Goal: Task Accomplishment & Management: Complete application form

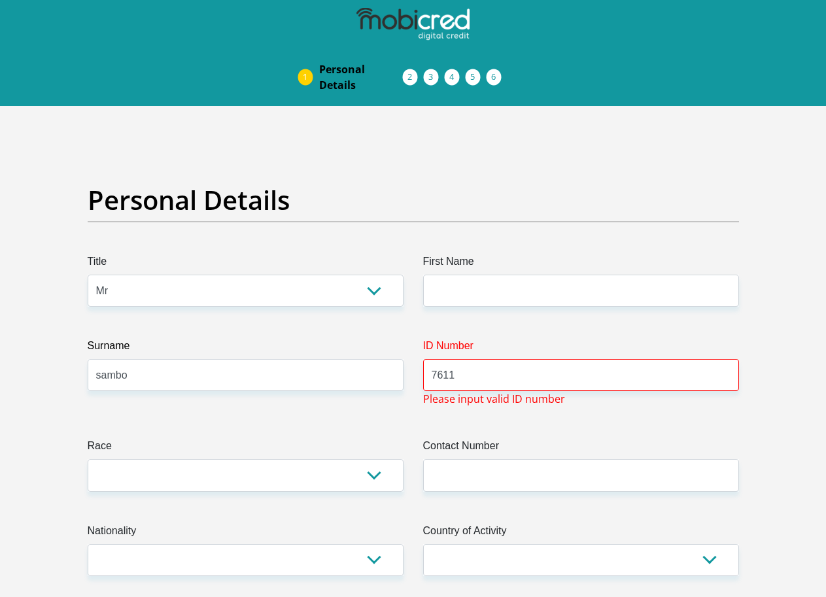
select select "Mr"
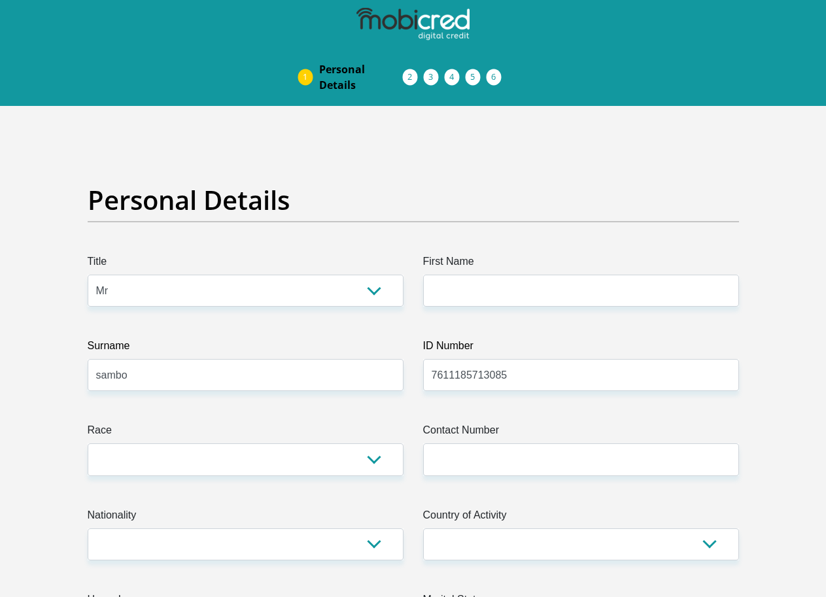
type input "7611185713085"
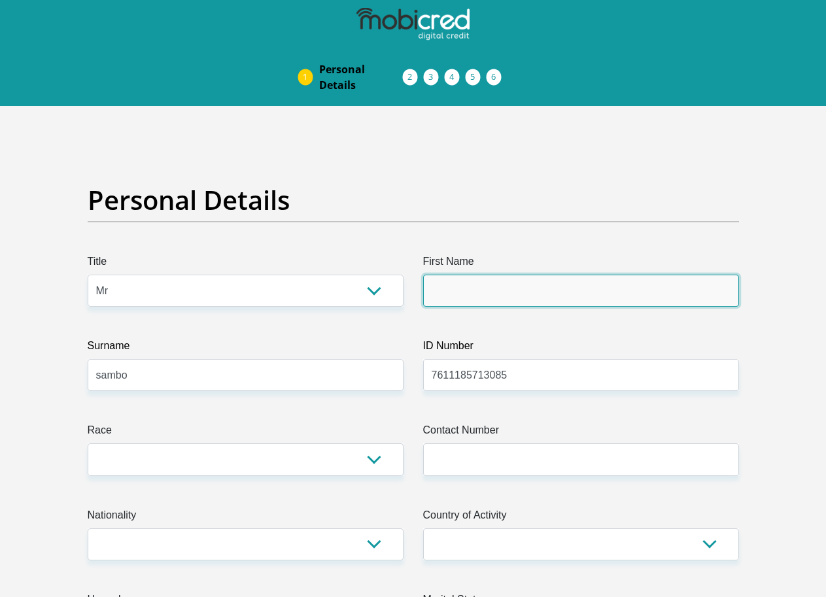
click at [446, 275] on input "First Name" at bounding box center [581, 291] width 316 height 32
click at [498, 275] on input "phathutshedzojames" at bounding box center [581, 291] width 316 height 32
click at [500, 275] on input "phathutshedzojames" at bounding box center [581, 291] width 316 height 32
click at [586, 275] on input "phathutshedzo" at bounding box center [581, 291] width 316 height 32
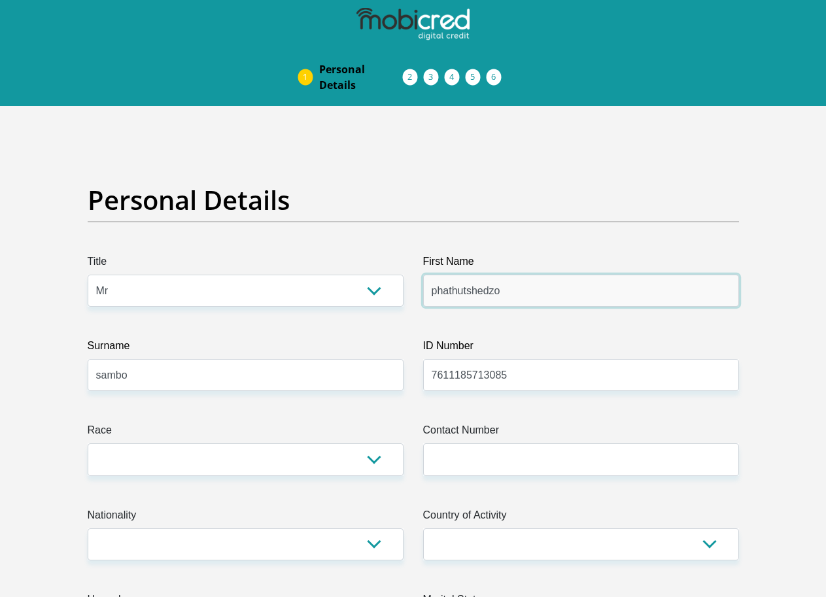
type input "phathutshedzo"
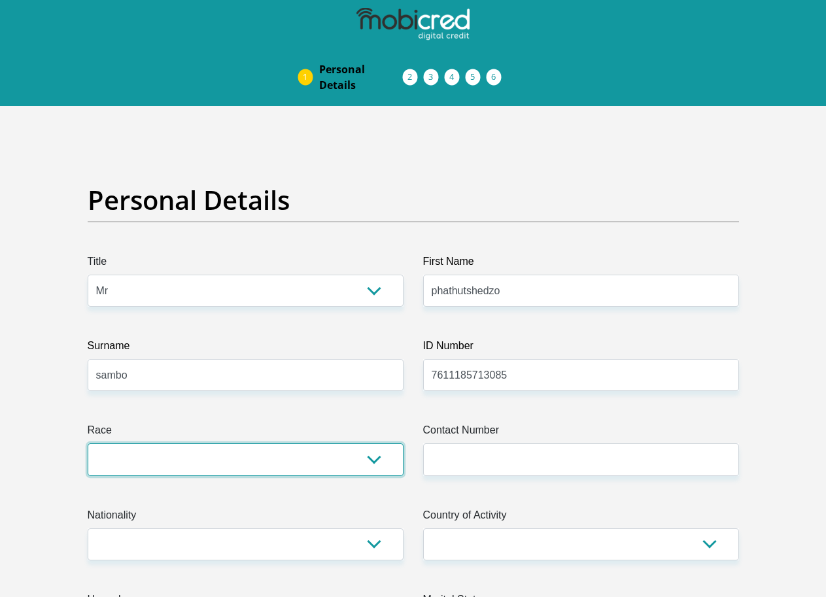
click at [273, 443] on select "Black Coloured Indian White Other" at bounding box center [246, 459] width 316 height 32
select select "1"
click at [88, 443] on select "Black Coloured Indian White Other" at bounding box center [246, 459] width 316 height 32
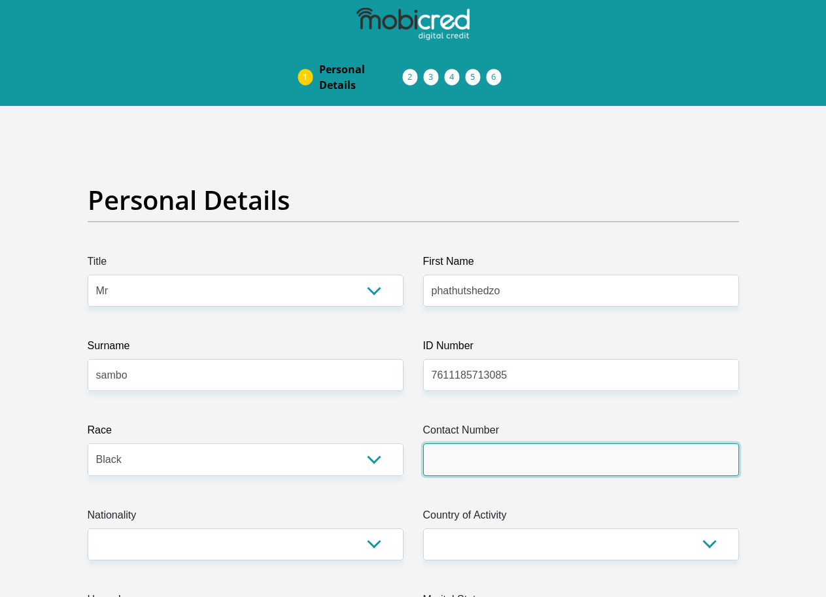
click at [511, 443] on input "Contact Number" at bounding box center [581, 459] width 316 height 32
type input "0847134410"
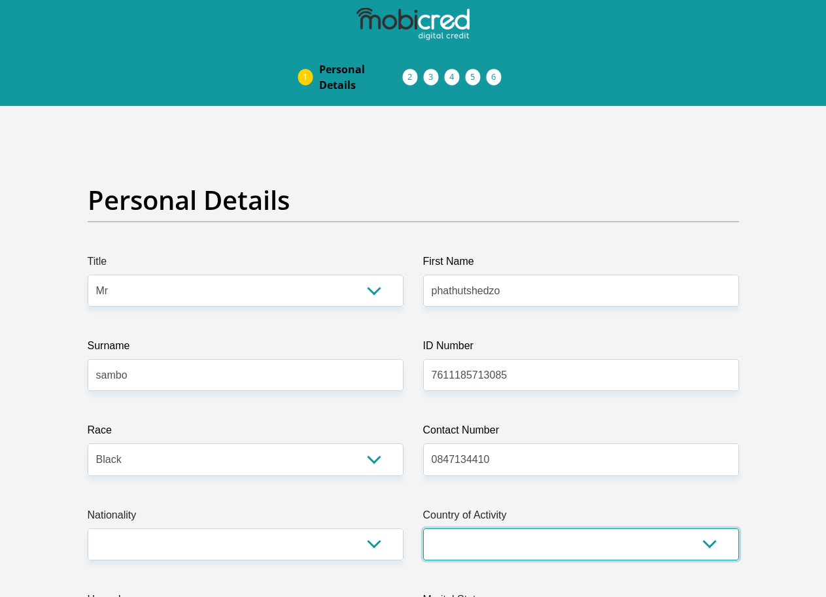
click at [711, 528] on select "[GEOGRAPHIC_DATA] [GEOGRAPHIC_DATA] [GEOGRAPHIC_DATA] [GEOGRAPHIC_DATA] [GEOGRA…" at bounding box center [581, 544] width 316 height 32
select select "ZAF"
click at [423, 528] on select "[GEOGRAPHIC_DATA] [GEOGRAPHIC_DATA] [GEOGRAPHIC_DATA] [GEOGRAPHIC_DATA] [GEOGRA…" at bounding box center [581, 544] width 316 height 32
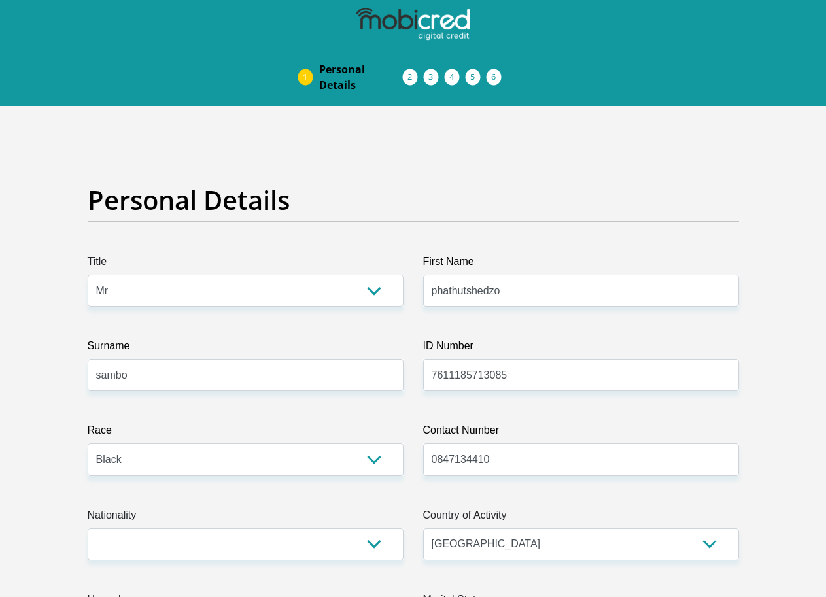
click at [494, 254] on label "First Name" at bounding box center [581, 264] width 316 height 21
click at [494, 275] on input "phathutshedzo" at bounding box center [581, 291] width 316 height 32
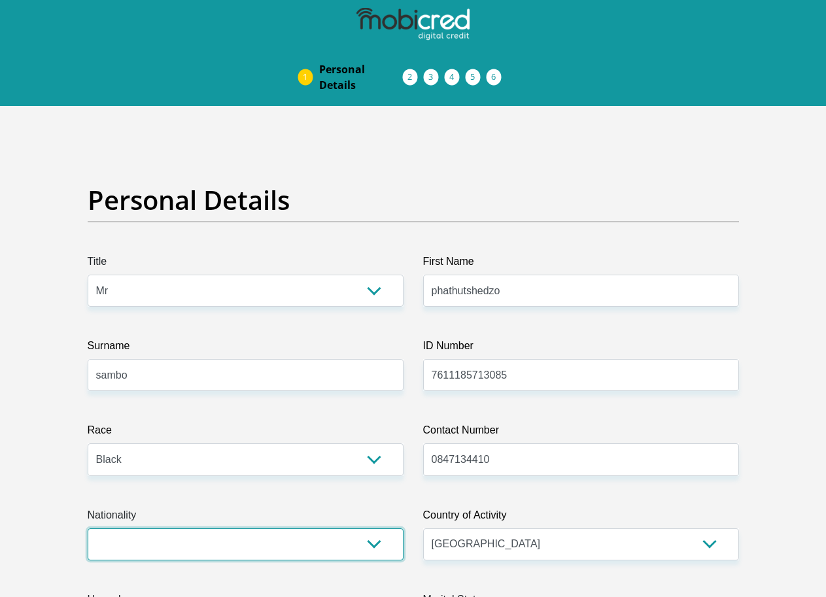
click at [197, 528] on select "[GEOGRAPHIC_DATA] [GEOGRAPHIC_DATA] [GEOGRAPHIC_DATA] [GEOGRAPHIC_DATA] [GEOGRA…" at bounding box center [246, 544] width 316 height 32
click at [209, 528] on select "[GEOGRAPHIC_DATA] [GEOGRAPHIC_DATA] [GEOGRAPHIC_DATA] [GEOGRAPHIC_DATA] [GEOGRA…" at bounding box center [246, 544] width 316 height 32
select select "ZAF"
click at [88, 528] on select "[GEOGRAPHIC_DATA] [GEOGRAPHIC_DATA] [GEOGRAPHIC_DATA] [GEOGRAPHIC_DATA] [GEOGRA…" at bounding box center [246, 544] width 316 height 32
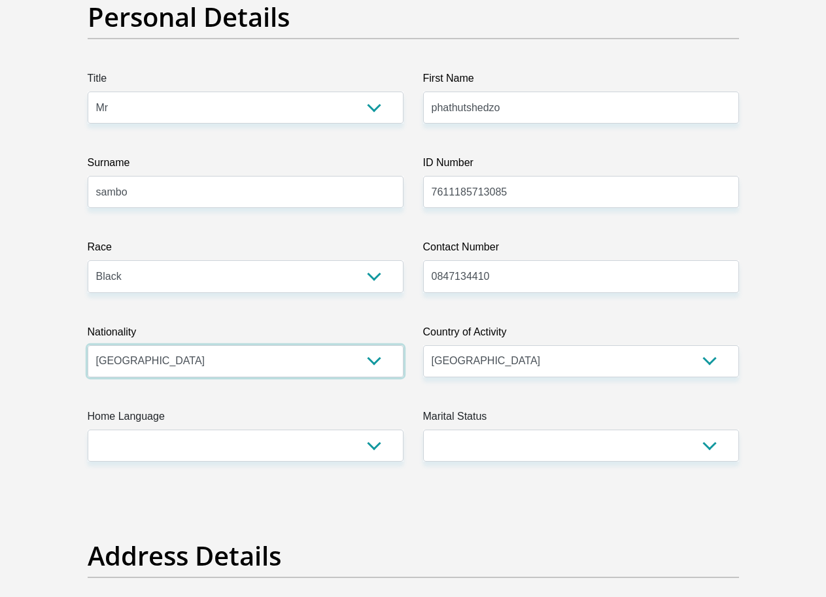
scroll to position [196, 0]
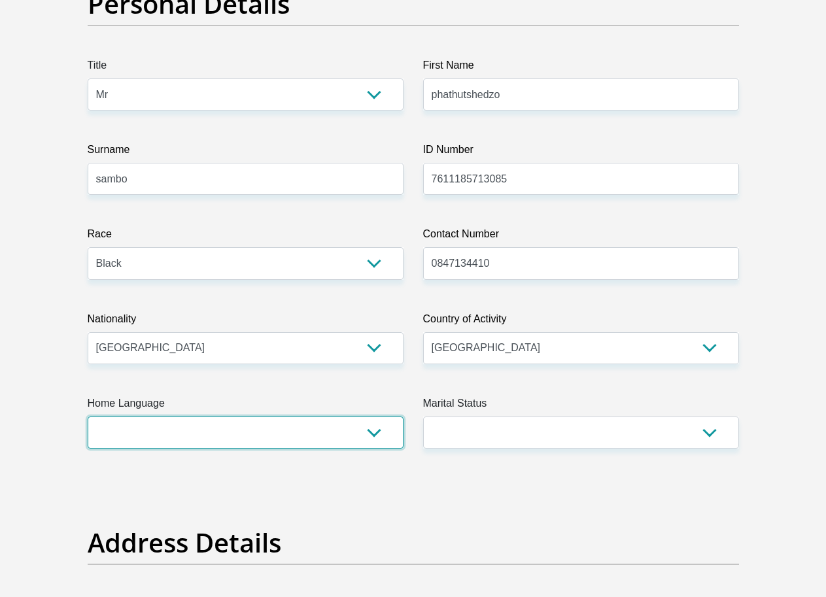
click at [137, 416] on select "Afrikaans English Sepedi South Ndebele Southern Sotho Swati Tsonga Tswana Venda…" at bounding box center [246, 432] width 316 height 32
select select "tso"
click at [88, 416] on select "Afrikaans English Sepedi South Ndebele Southern Sotho Swati Tsonga Tswana Venda…" at bounding box center [246, 432] width 316 height 32
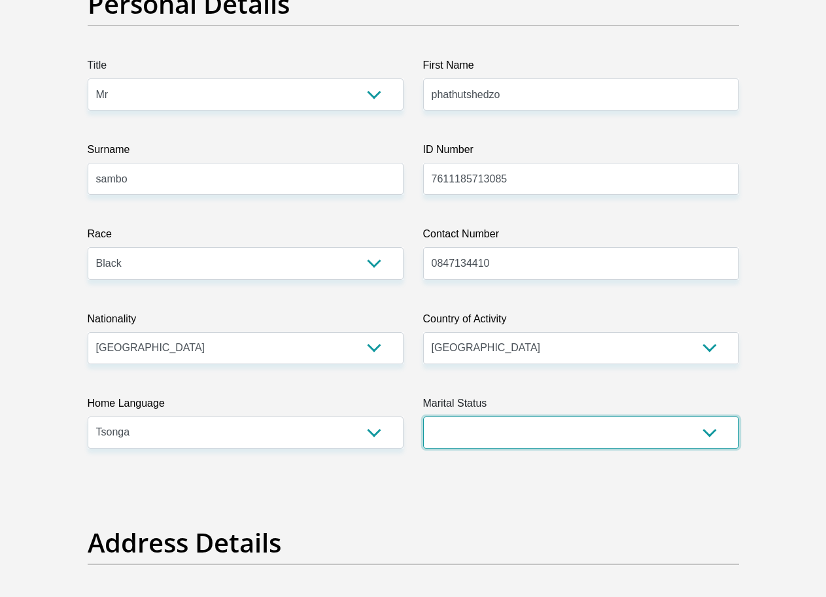
click at [478, 416] on select "Married ANC Single Divorced Widowed Married COP or Customary Law" at bounding box center [581, 432] width 316 height 32
select select "2"
click at [423, 416] on select "Married ANC Single Divorced Widowed Married COP or Customary Law" at bounding box center [581, 432] width 316 height 32
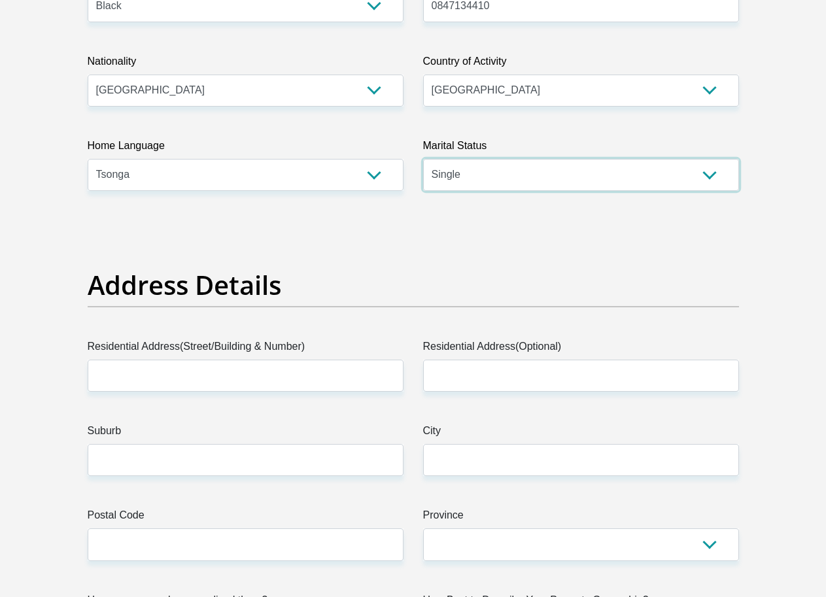
scroll to position [458, 0]
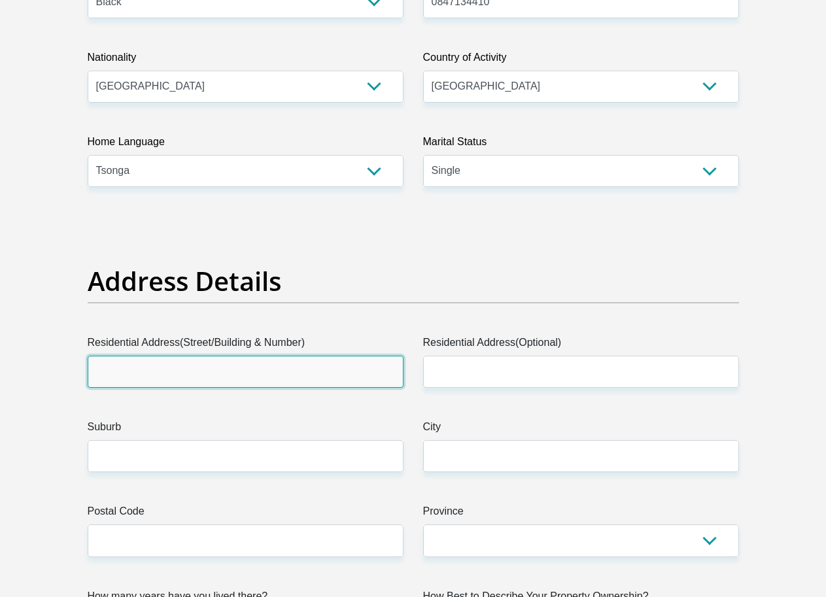
click at [141, 356] on input "Residential Address(Street/Building & Number)" at bounding box center [246, 372] width 316 height 32
click at [192, 356] on input "6844 [GEOGRAPHIC_DATA]" at bounding box center [246, 372] width 316 height 32
click at [372, 356] on input "[STREET_ADDRESS]" at bounding box center [246, 372] width 316 height 32
type input "[STREET_ADDRESS]"
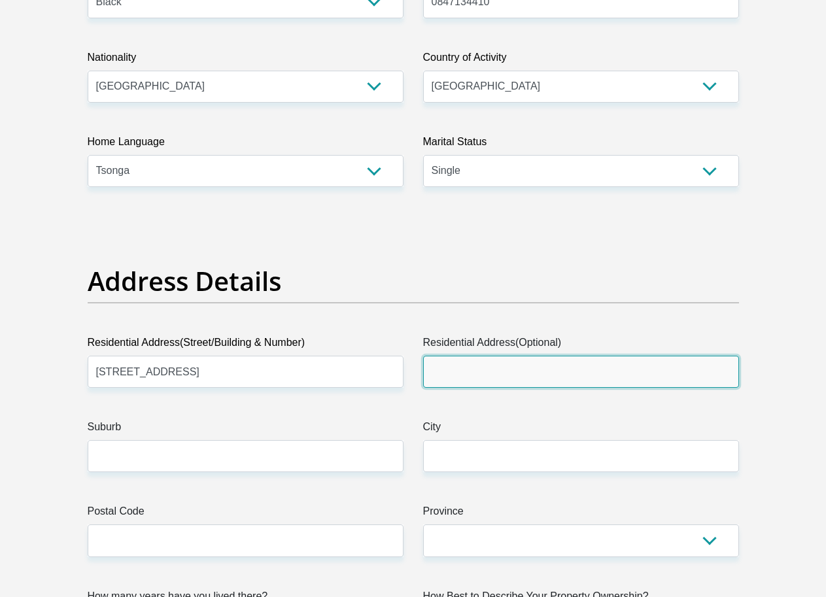
click at [516, 356] on input "Residential Address(Optional)" at bounding box center [581, 372] width 316 height 32
type input "[STREET_ADDRESS]"
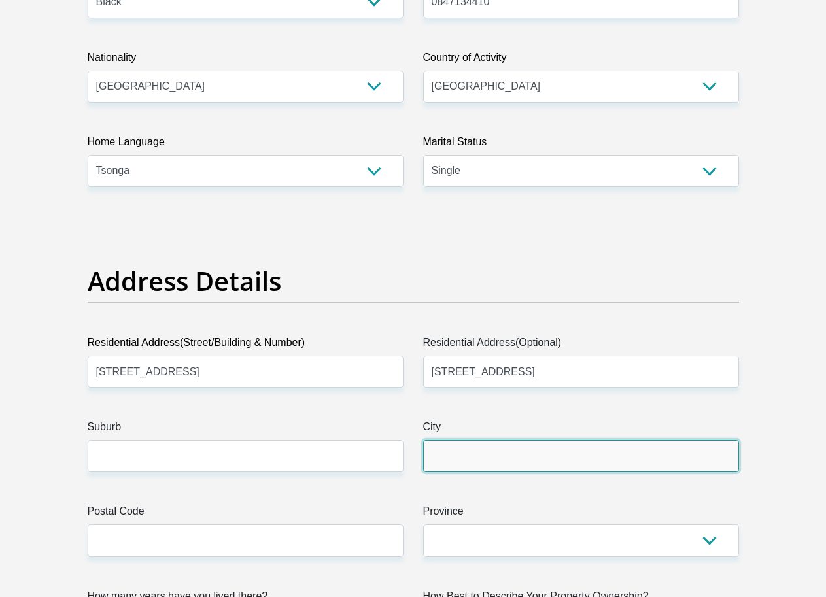
click at [438, 440] on input "City" at bounding box center [581, 456] width 316 height 32
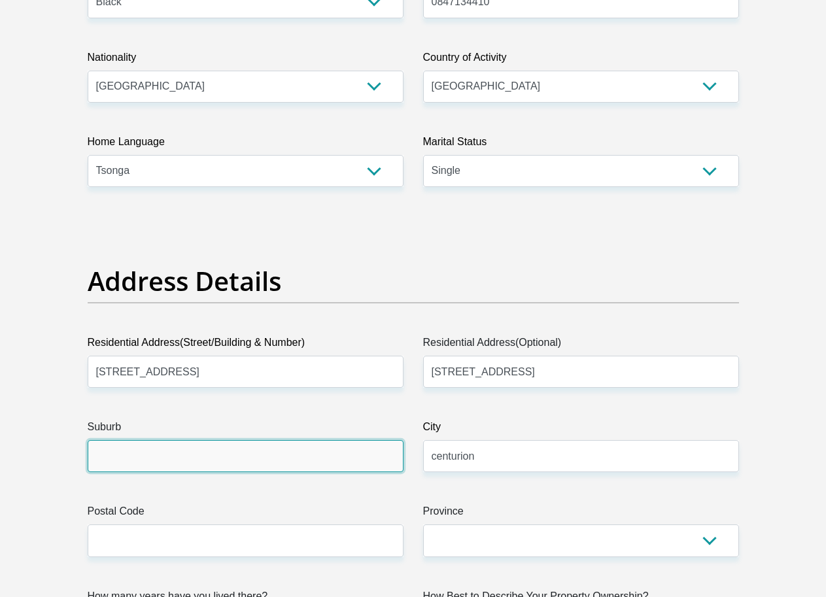
click at [148, 440] on input "Suburb" at bounding box center [246, 456] width 316 height 32
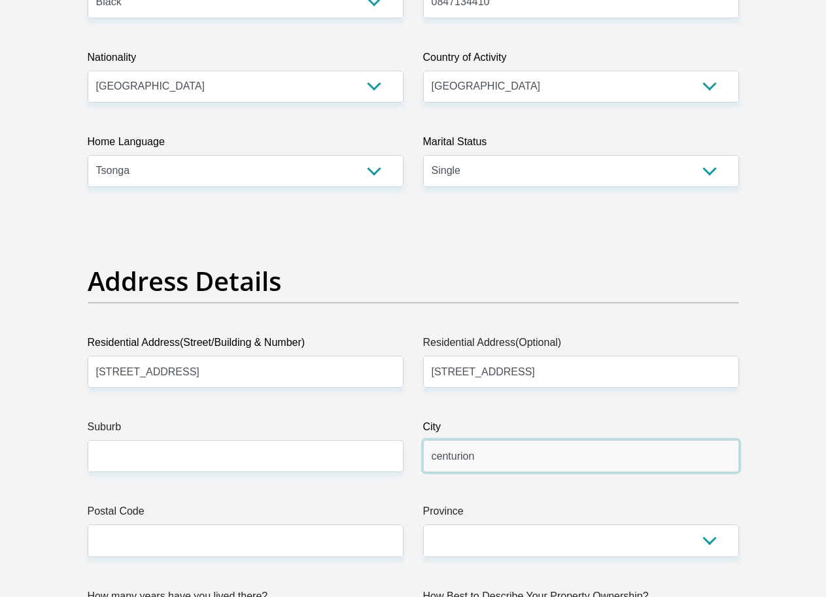
click at [615, 440] on input "centurion" at bounding box center [581, 456] width 316 height 32
type input "c"
type input "p"
type input "tshwane"
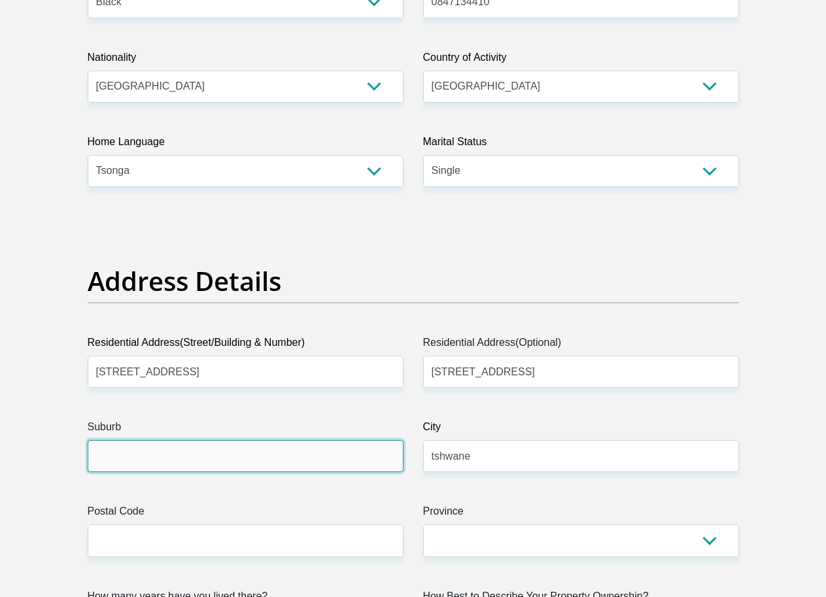
click at [107, 440] on input "Suburb" at bounding box center [246, 456] width 316 height 32
type input "centurion"
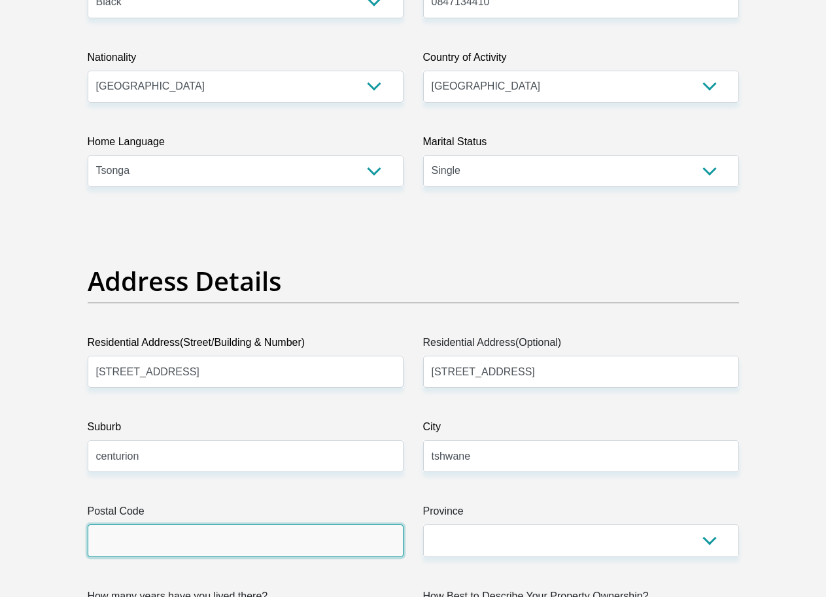
click at [152, 524] on input "Postal Code" at bounding box center [246, 540] width 316 height 32
type input "0157"
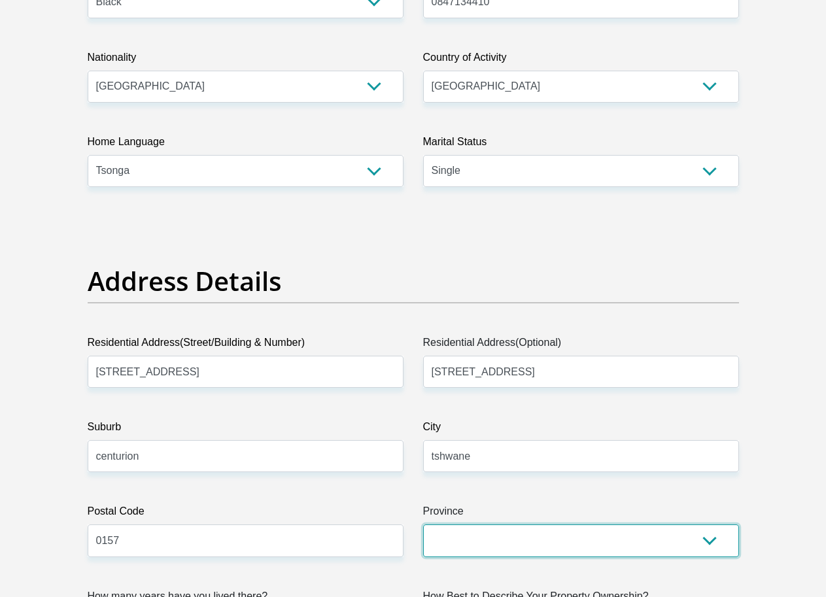
click at [705, 524] on select "Eastern Cape Free State [GEOGRAPHIC_DATA] [GEOGRAPHIC_DATA][DATE] [GEOGRAPHIC_D…" at bounding box center [581, 540] width 316 height 32
select select "Gauteng"
click at [423, 524] on select "Eastern Cape Free State [GEOGRAPHIC_DATA] [GEOGRAPHIC_DATA][DATE] [GEOGRAPHIC_D…" at bounding box center [581, 540] width 316 height 32
click at [508, 419] on label "City" at bounding box center [581, 429] width 316 height 21
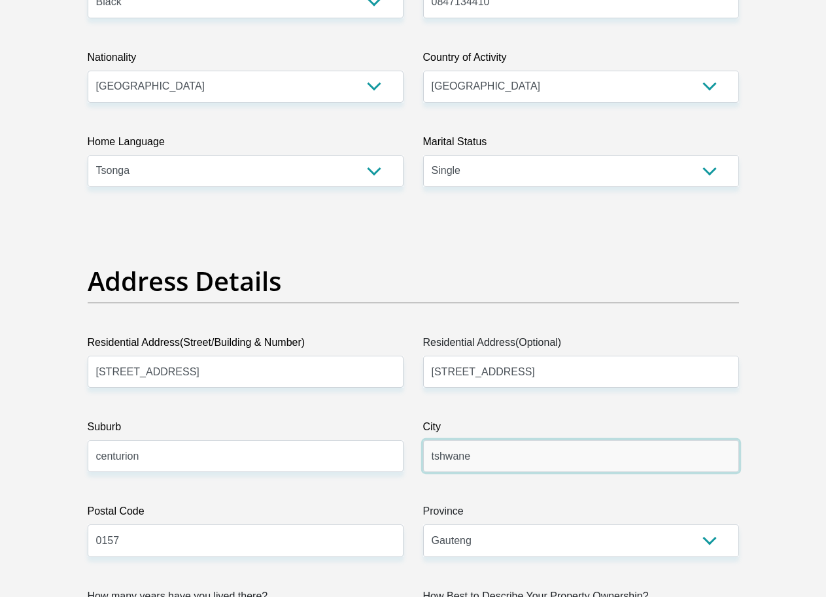
click at [508, 440] on input "tshwane" at bounding box center [581, 456] width 316 height 32
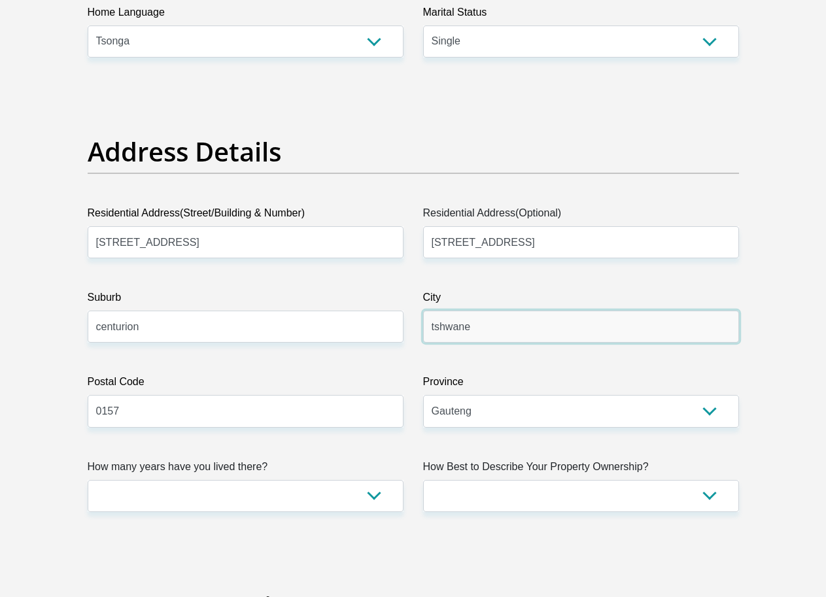
scroll to position [588, 0]
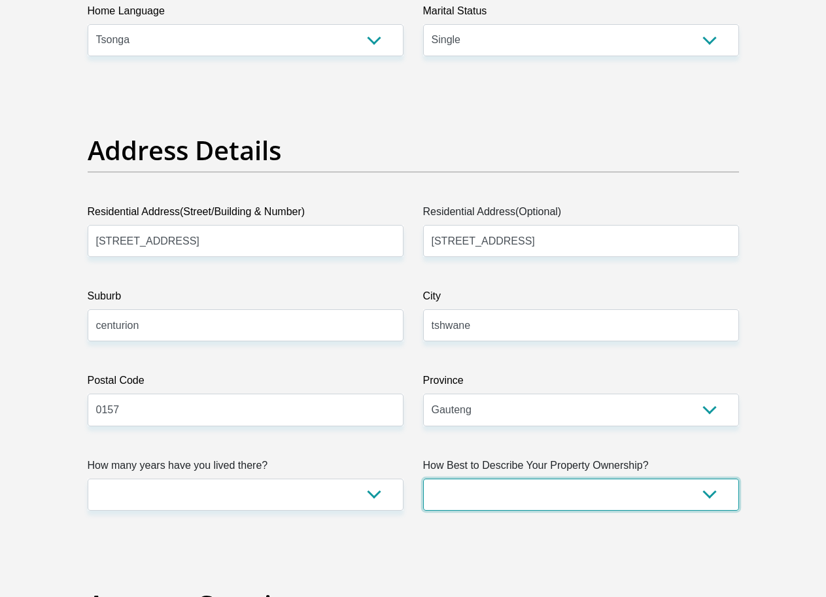
click at [503, 478] on select "Owned Rented Family Owned Company Dwelling" at bounding box center [581, 494] width 316 height 32
click at [693, 478] on select "Owned Rented Family Owned Company Dwelling" at bounding box center [581, 494] width 316 height 32
click at [705, 478] on select "Owned Rented Family Owned Company Dwelling" at bounding box center [581, 494] width 316 height 32
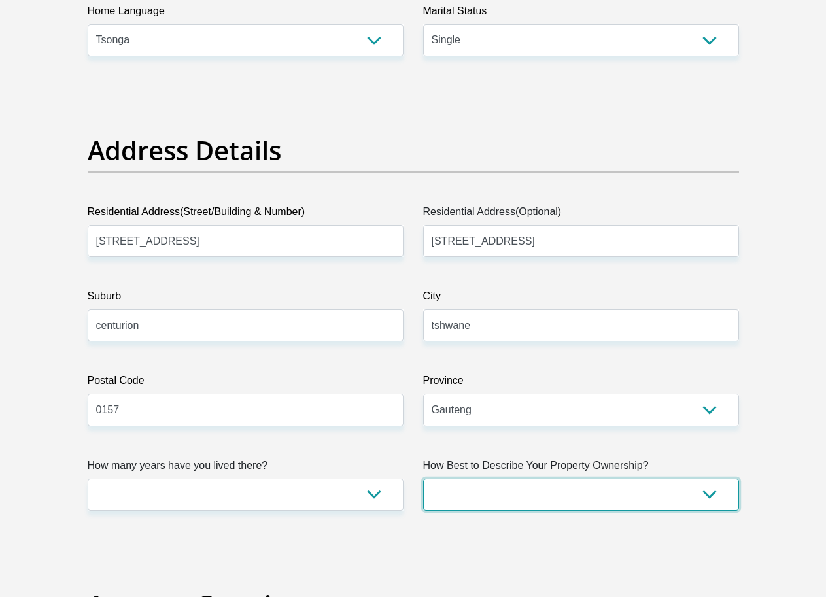
click at [705, 478] on select "Owned Rented Family Owned Company Dwelling" at bounding box center [581, 494] width 316 height 32
select select "Owned"
click at [423, 478] on select "Owned Rented Family Owned Company Dwelling" at bounding box center [581, 494] width 316 height 32
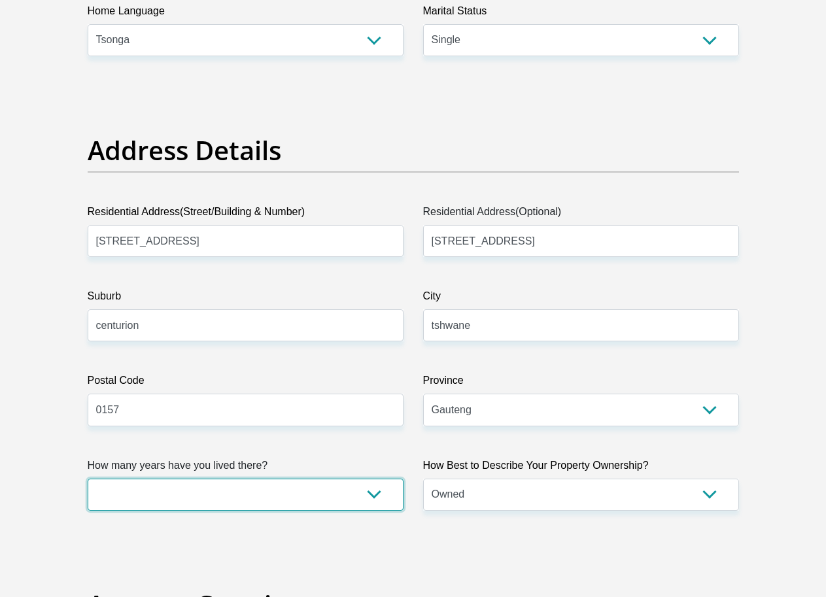
click at [195, 478] on select "less than 1 year 1-3 years 3-5 years 5+ years" at bounding box center [246, 494] width 316 height 32
select select "5"
click at [88, 478] on select "less than 1 year 1-3 years 3-5 years 5+ years" at bounding box center [246, 494] width 316 height 32
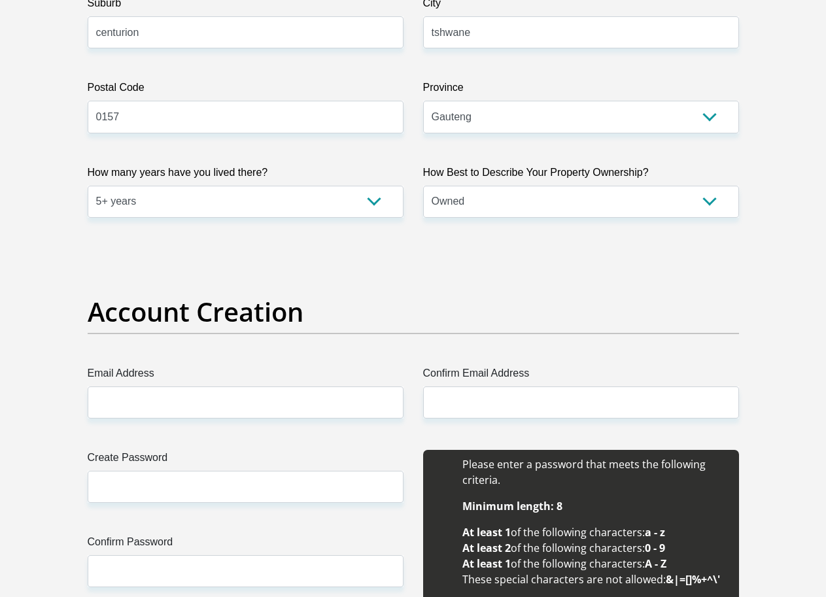
scroll to position [915, 0]
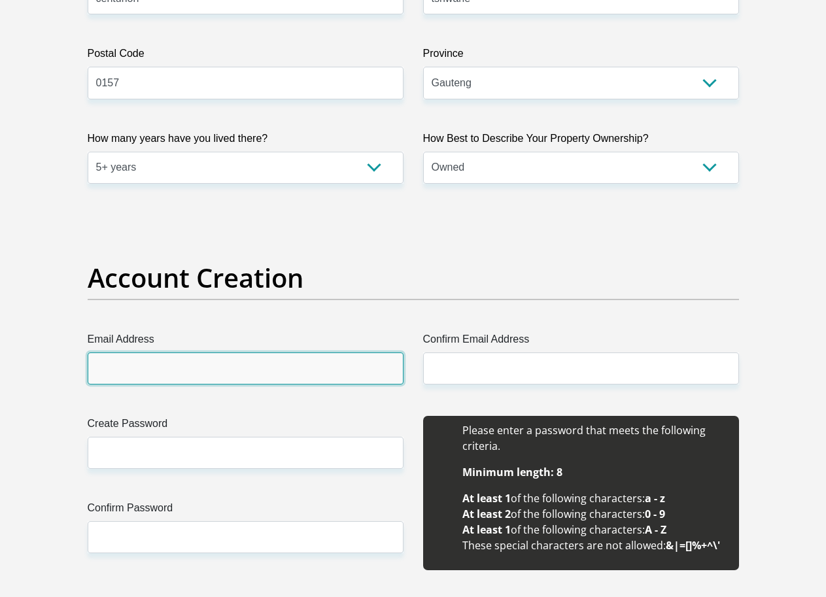
click at [227, 352] on input "Email Address" at bounding box center [246, 368] width 316 height 32
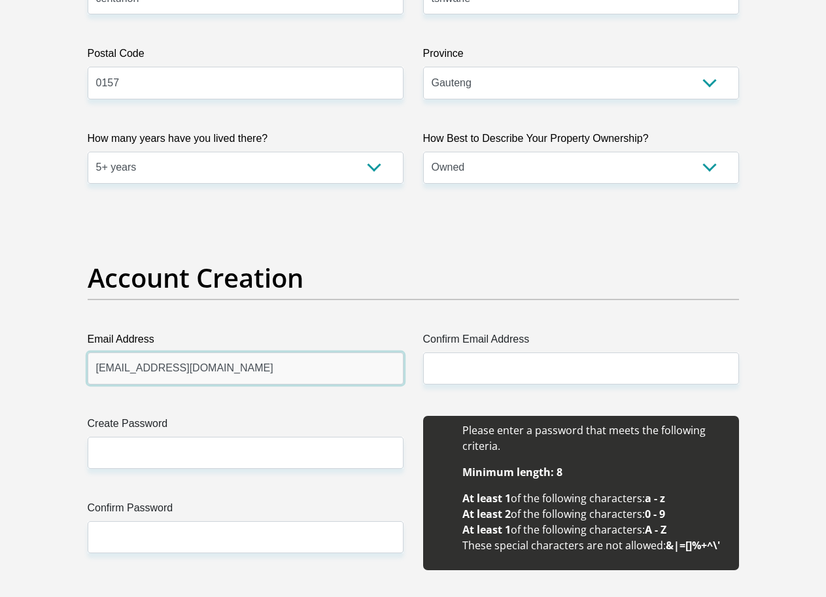
type input "[EMAIL_ADDRESS][DOMAIN_NAME]"
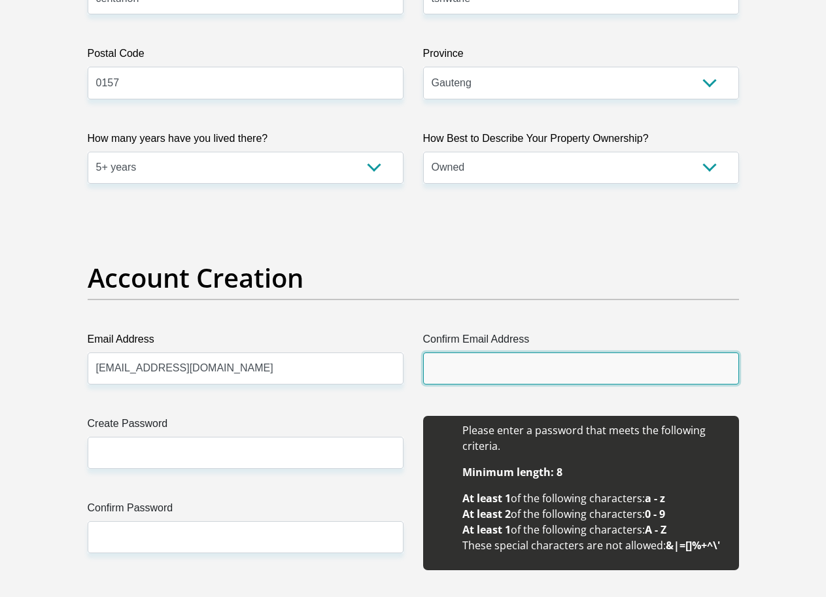
click at [463, 352] on input "Confirm Email Address" at bounding box center [581, 368] width 316 height 32
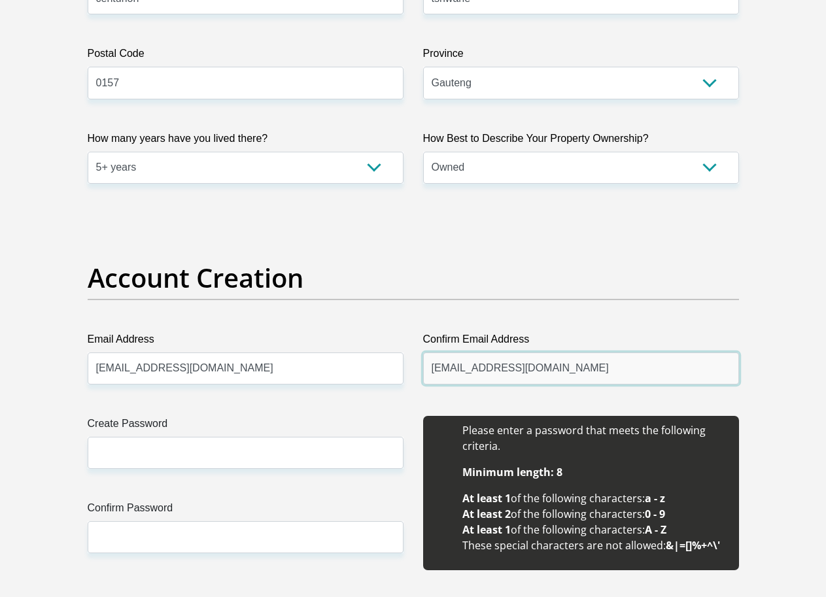
type input "[EMAIL_ADDRESS][DOMAIN_NAME]"
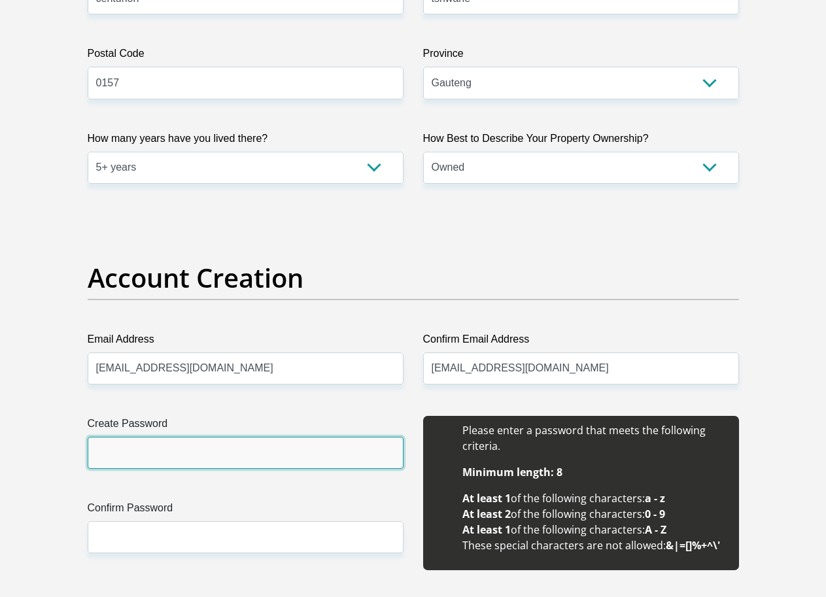
click at [142, 437] on input "Create Password" at bounding box center [246, 453] width 316 height 32
type input "sambo6844PJ@1"
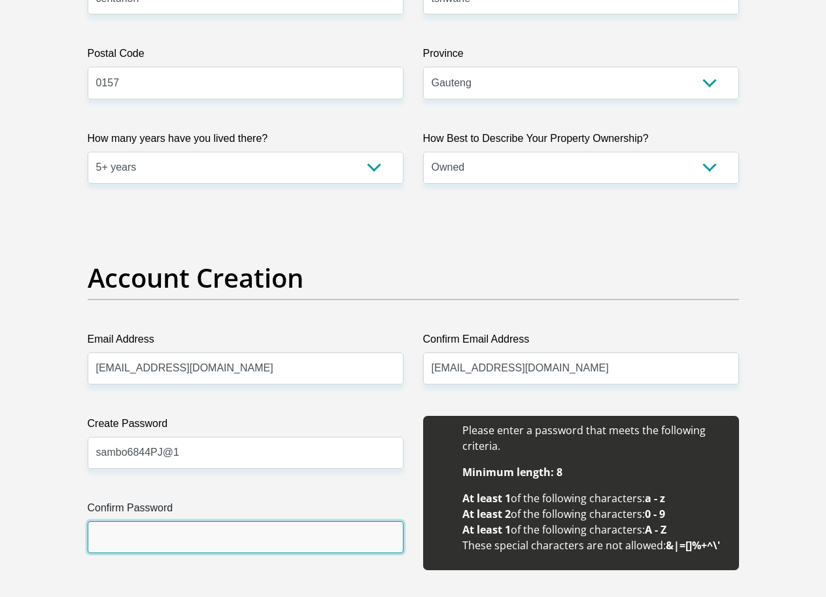
click at [175, 521] on input "Confirm Password" at bounding box center [246, 537] width 316 height 32
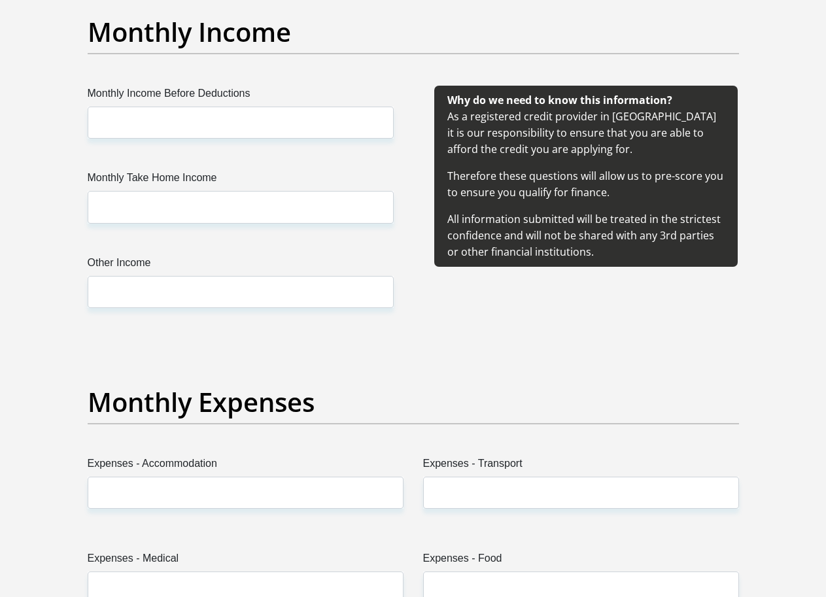
scroll to position [1413, 0]
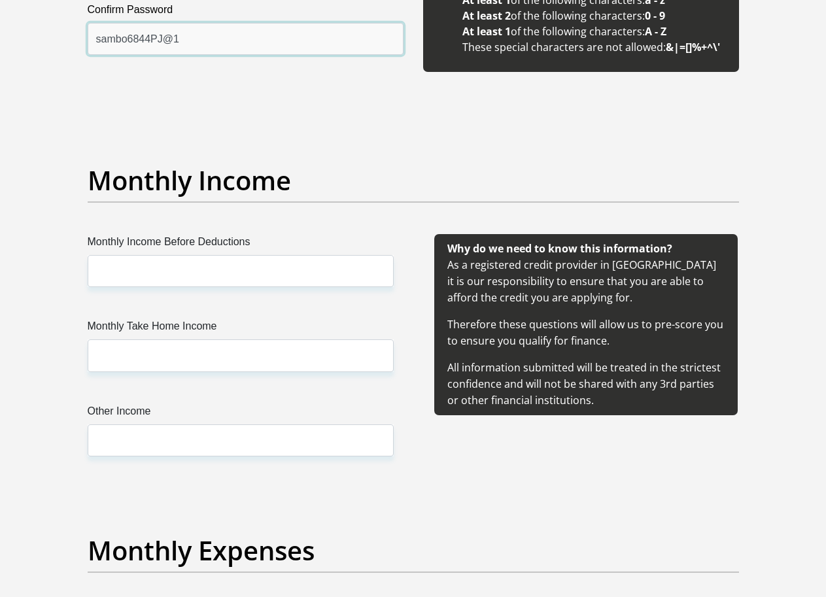
type input "sambo6844PJ@1"
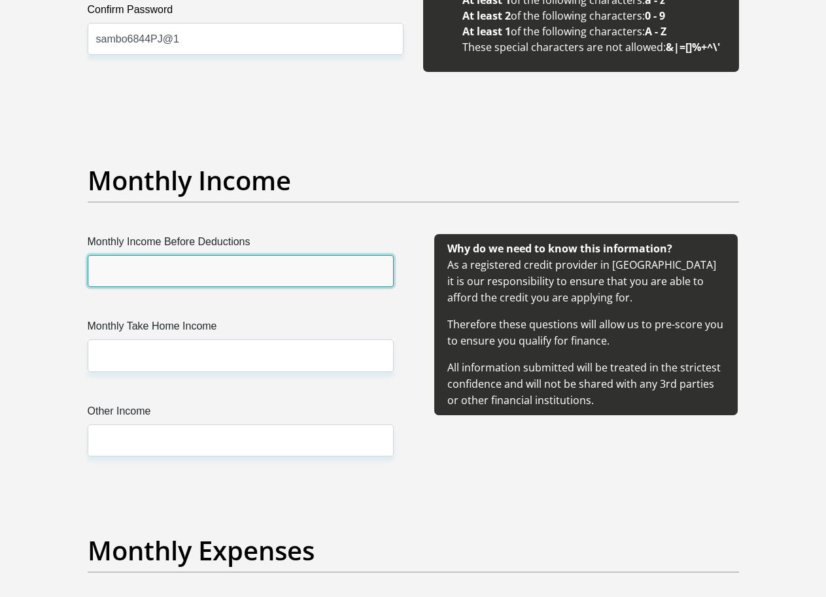
click at [178, 255] on input "Monthly Income Before Deductions" at bounding box center [241, 271] width 306 height 32
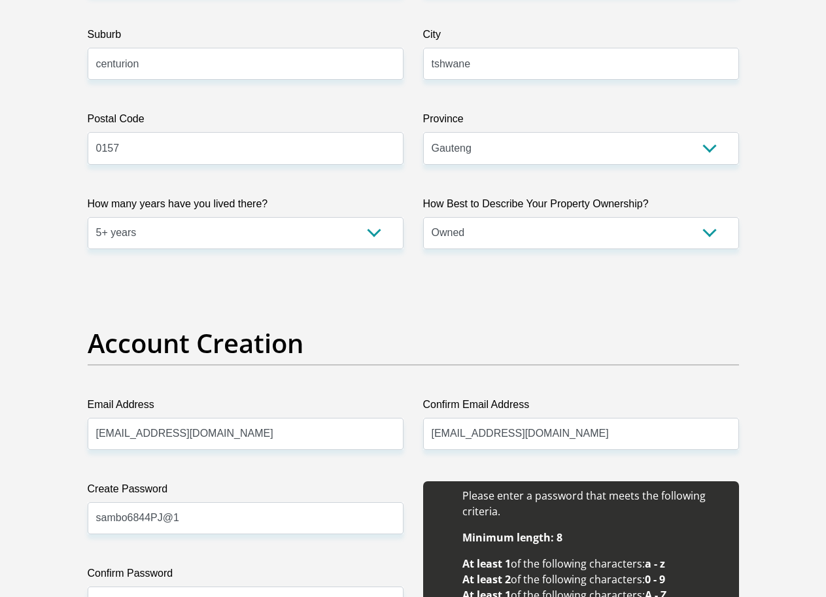
scroll to position [1242, 0]
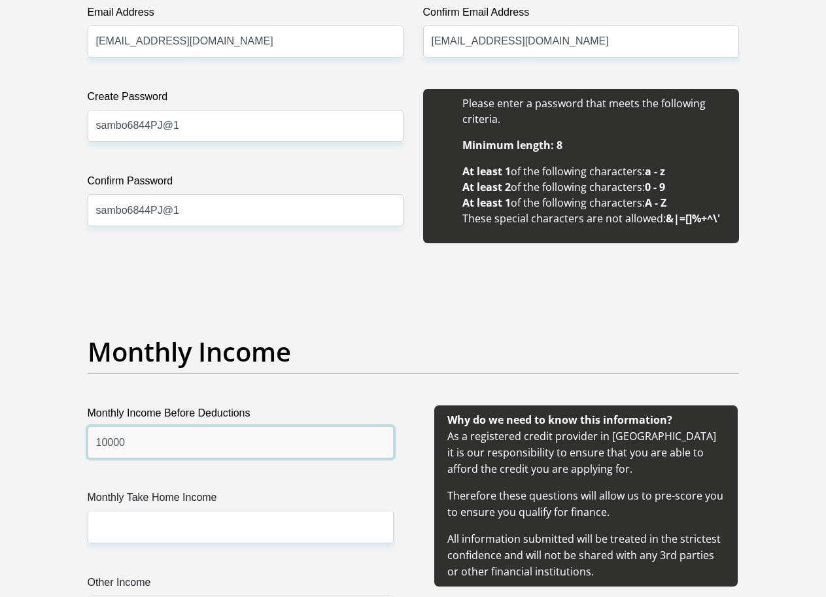
type input "10000"
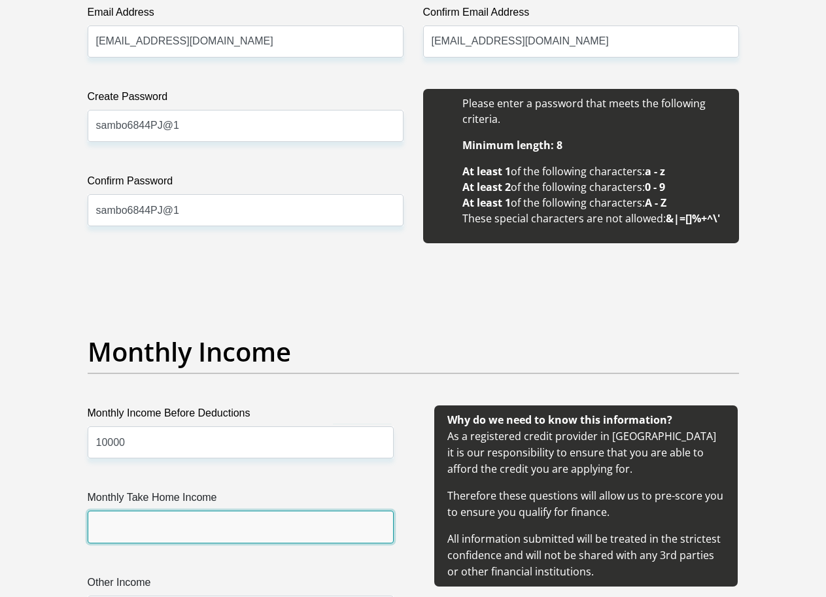
click at [159, 510] on input "Monthly Take Home Income" at bounding box center [241, 526] width 306 height 32
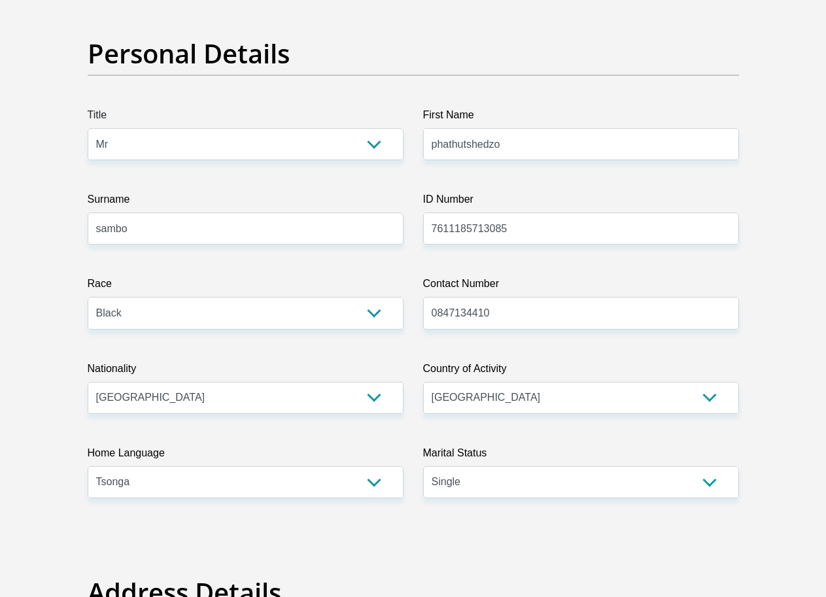
scroll to position [0, 0]
